Goal: Navigation & Orientation: Find specific page/section

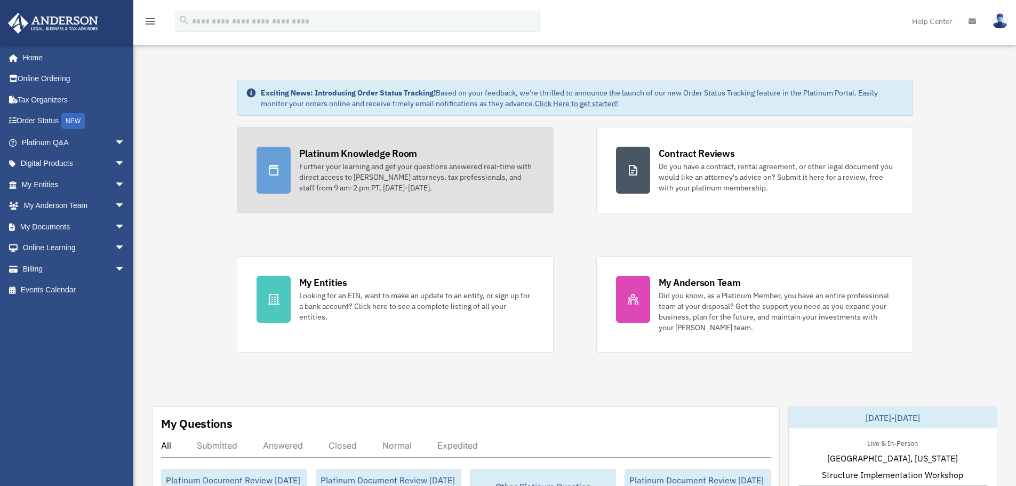
click at [391, 198] on link "Platinum Knowledge Room Further your learning and get your questions answered r…" at bounding box center [395, 170] width 317 height 86
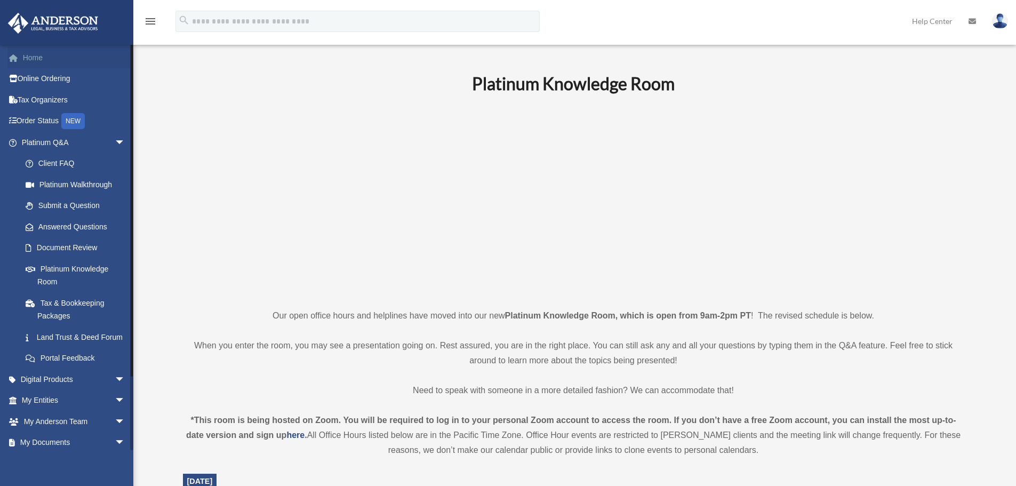
click at [63, 63] on link "Home" at bounding box center [74, 57] width 134 height 21
